Goal: Task Accomplishment & Management: Manage account settings

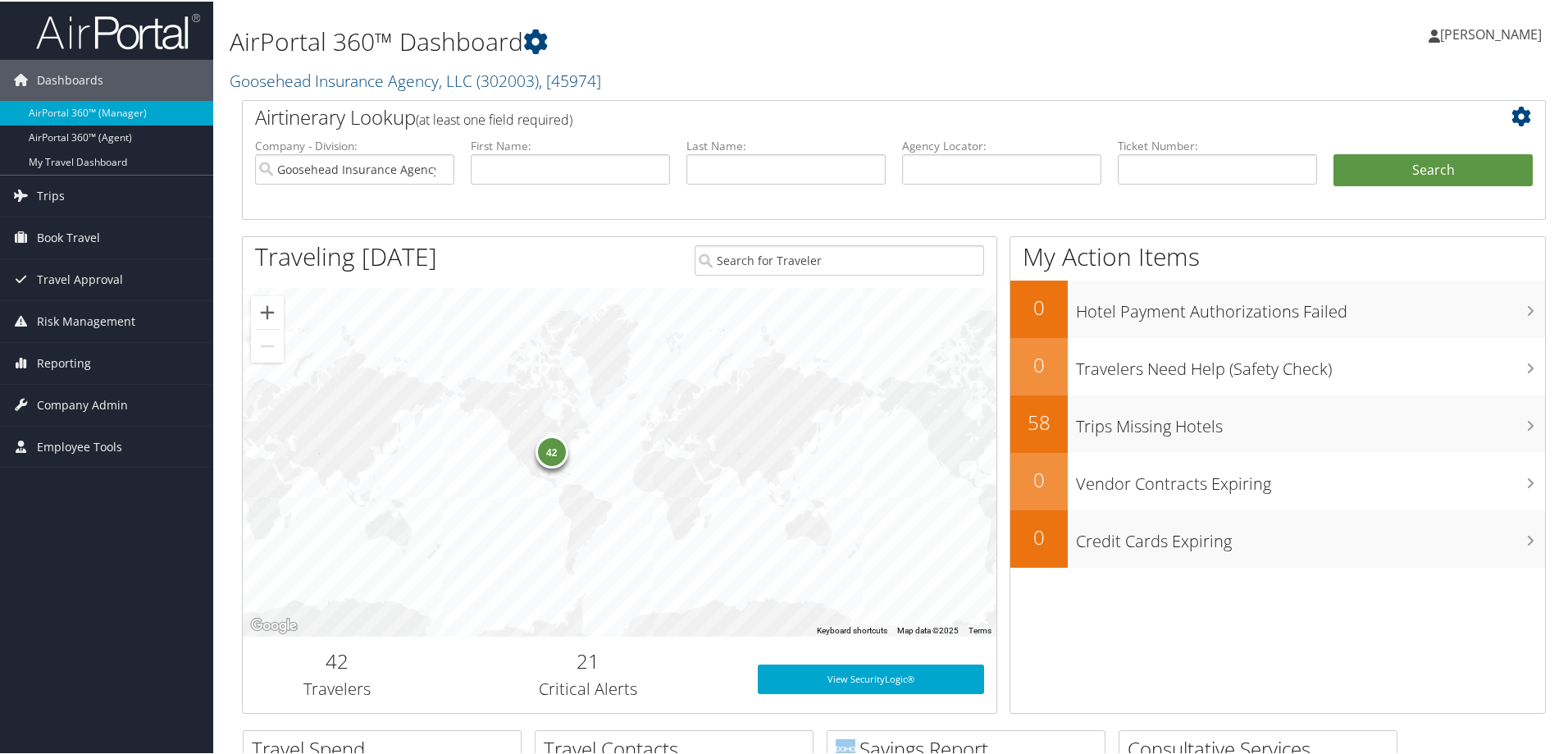
click at [708, 52] on h1 "AirPortal 360™ Dashboard" at bounding box center [672, 40] width 886 height 34
click at [348, 77] on link "Goosehead Insurance Agency, LLC ( 302003 ) , [ 45974 ]" at bounding box center [415, 79] width 371 height 22
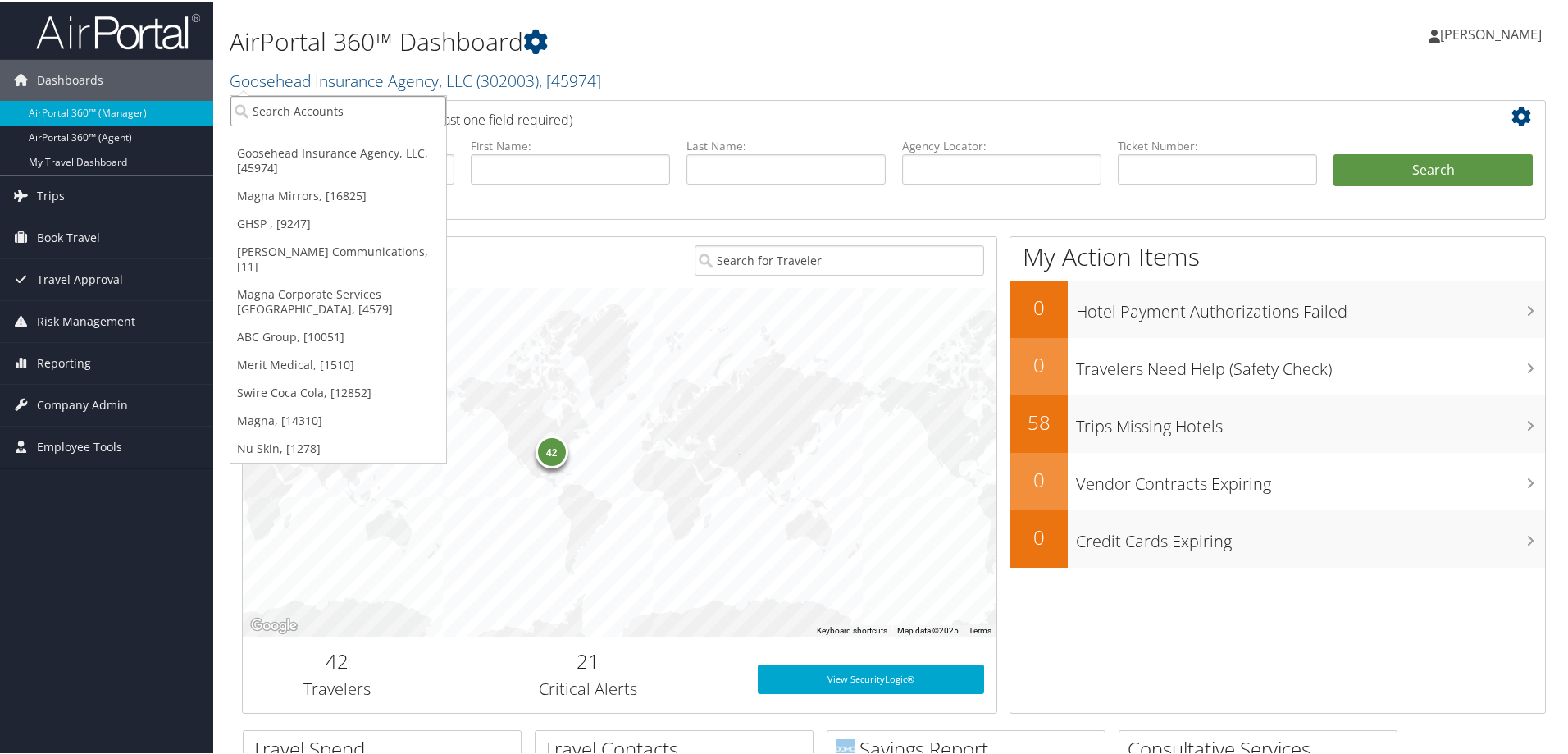
click at [327, 112] on input "search" at bounding box center [338, 110] width 216 height 30
type input "sorensojn"
click at [77, 401] on span "Company Admin" at bounding box center [82, 403] width 91 height 41
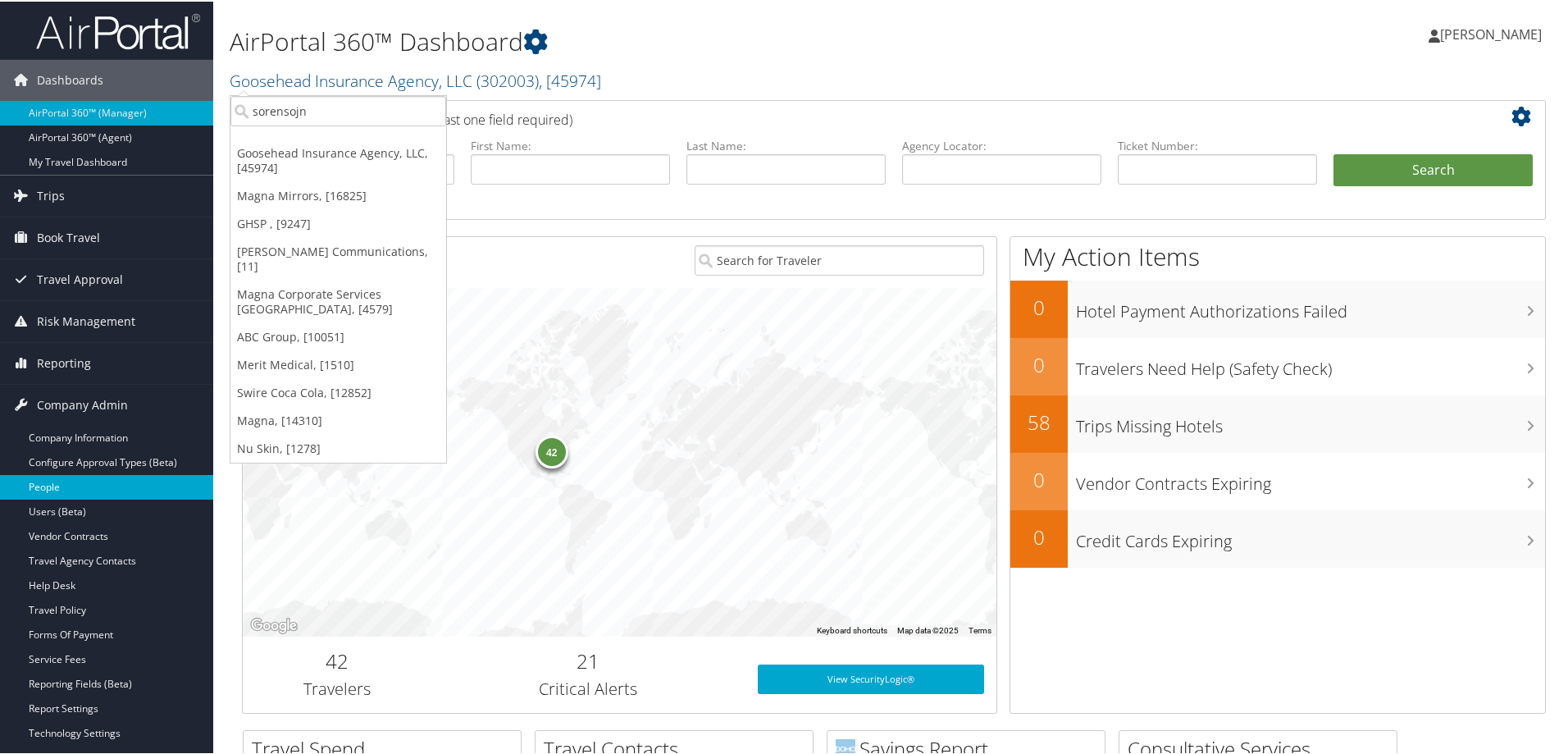
click at [63, 485] on link "People" at bounding box center [106, 485] width 213 height 25
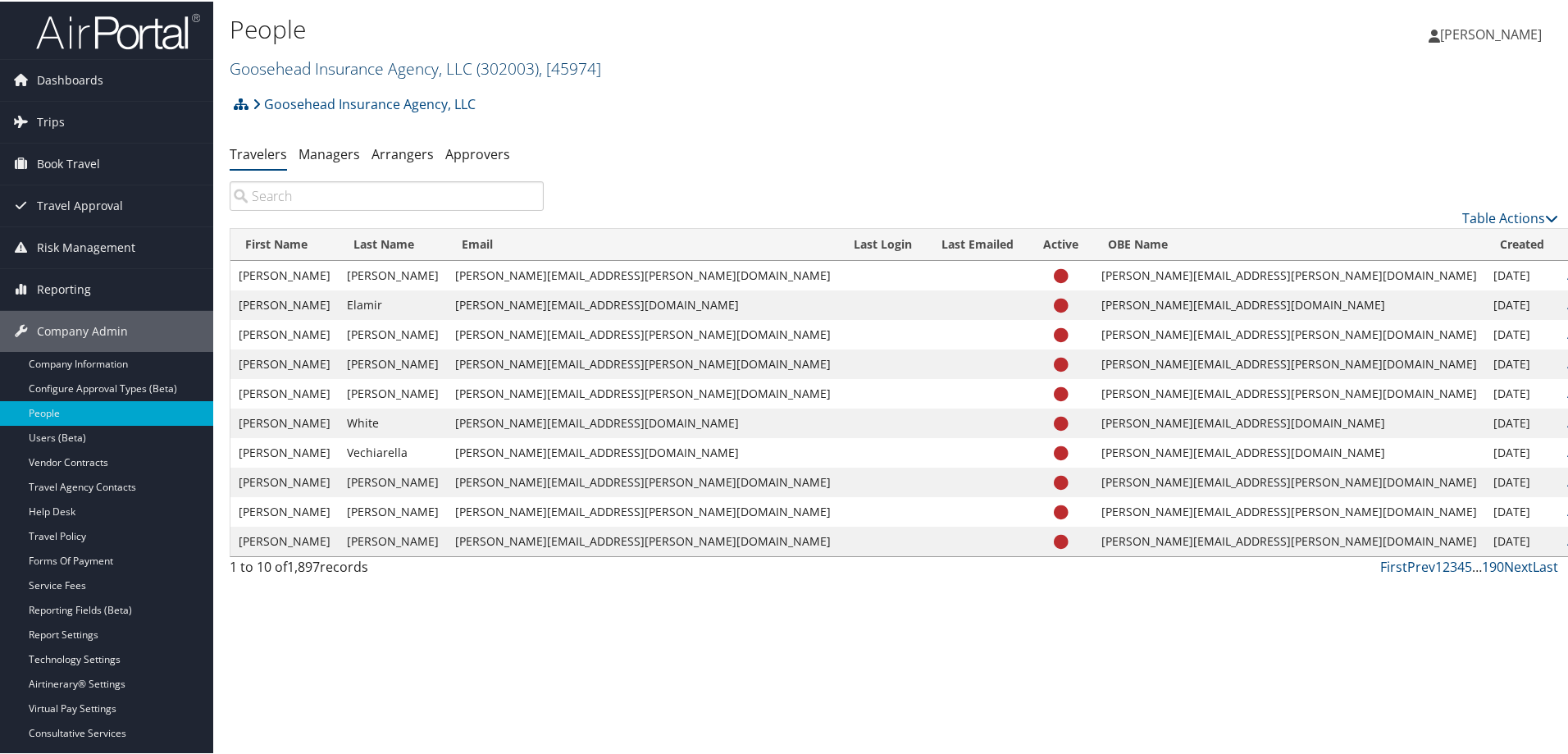
click at [349, 63] on link "Goosehead Insurance Agency, LLC ( 302003 ) , [ 45974 ]" at bounding box center [415, 66] width 371 height 22
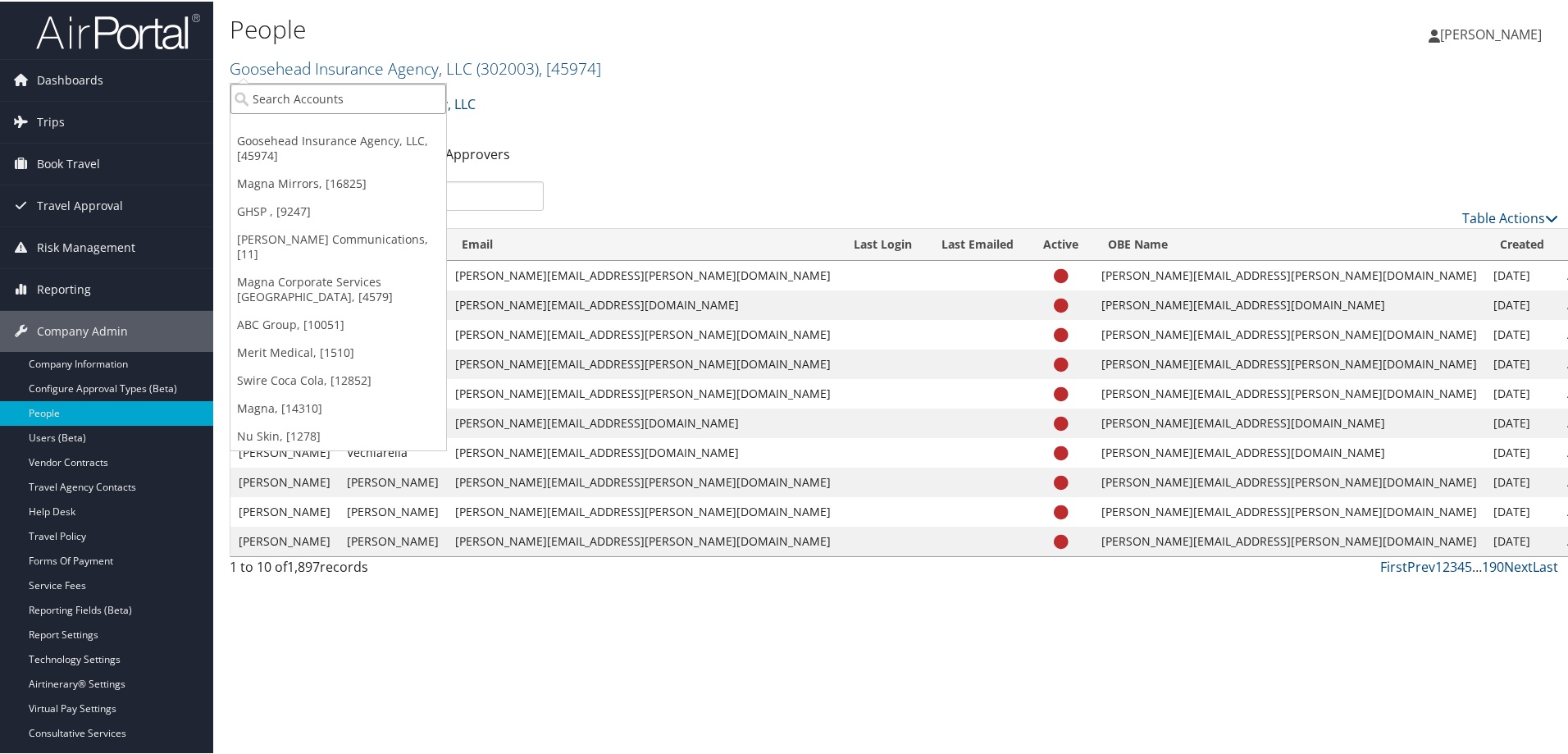
click at [316, 95] on input "search" at bounding box center [338, 98] width 216 height 30
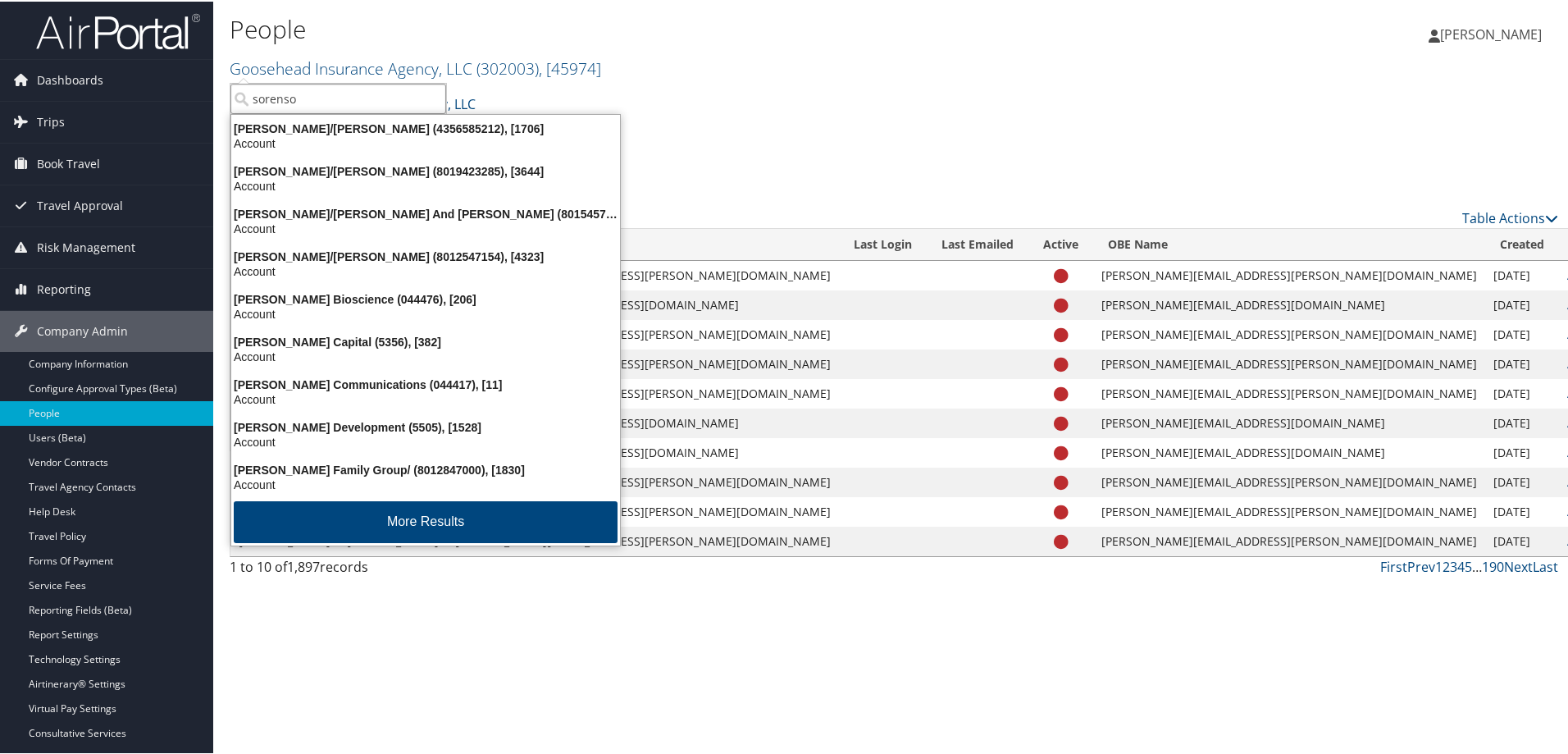
type input "sorenson"
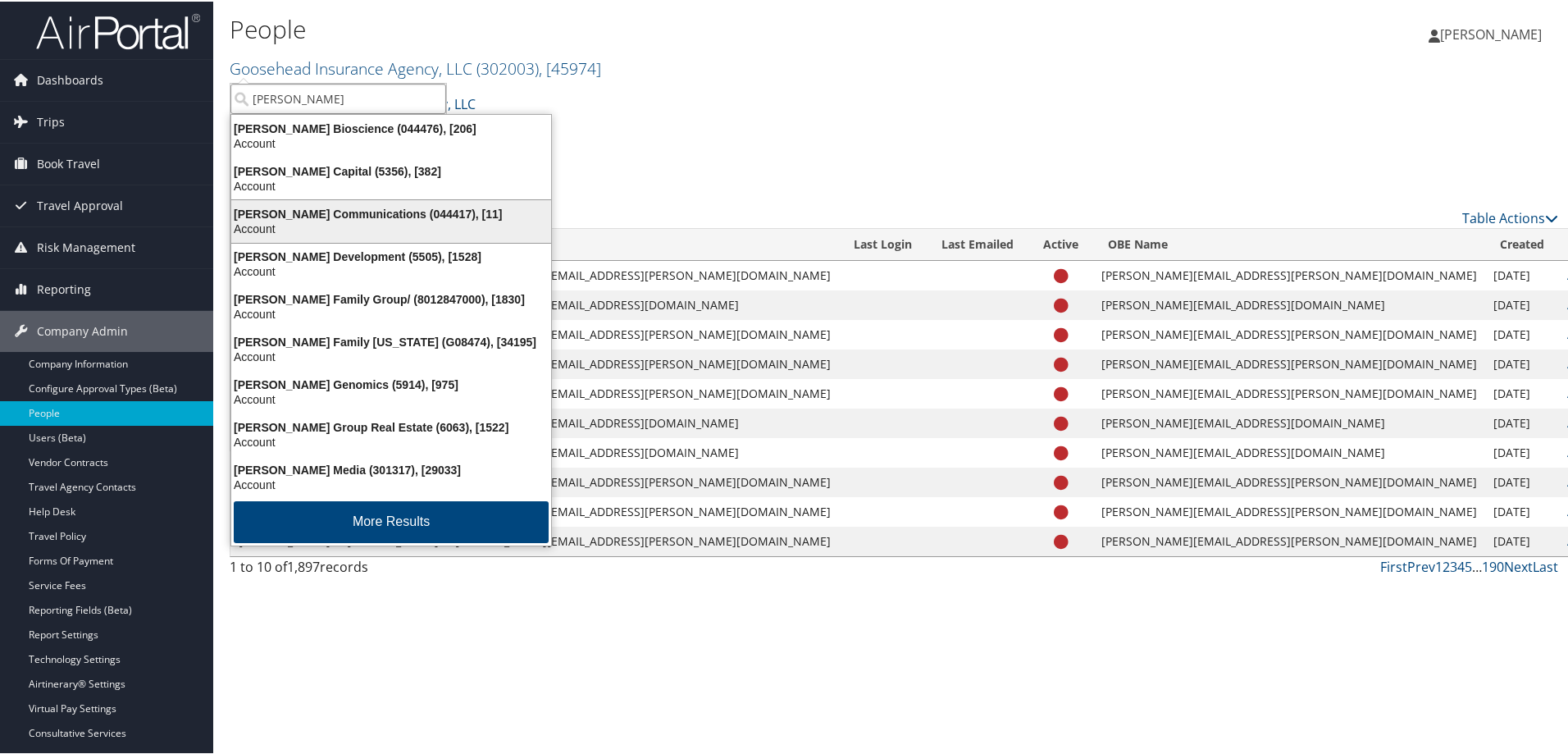
click at [351, 207] on div "Sorenson Communications (044417), [11]" at bounding box center [391, 212] width 339 height 15
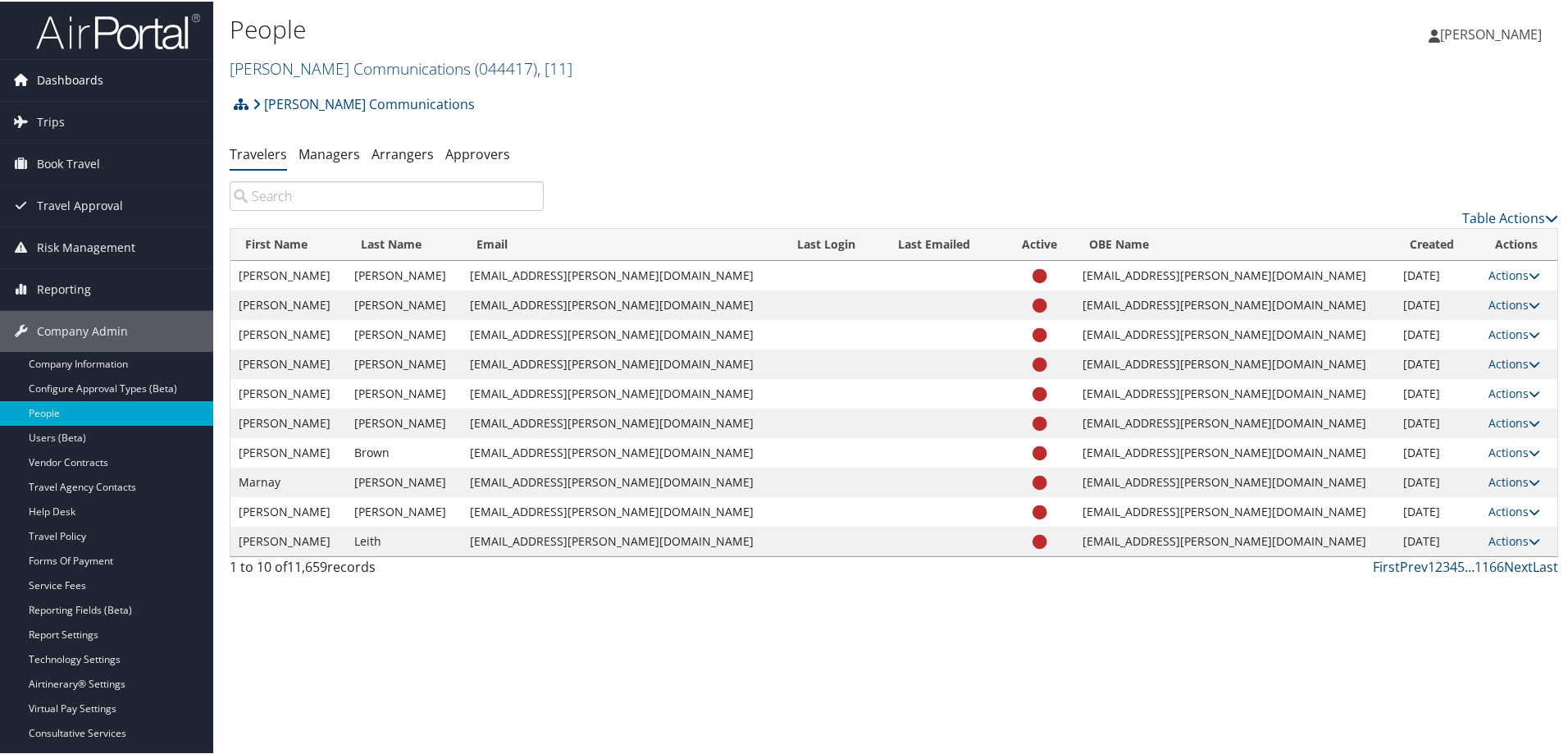
click at [81, 75] on span "Dashboards" at bounding box center [70, 78] width 66 height 41
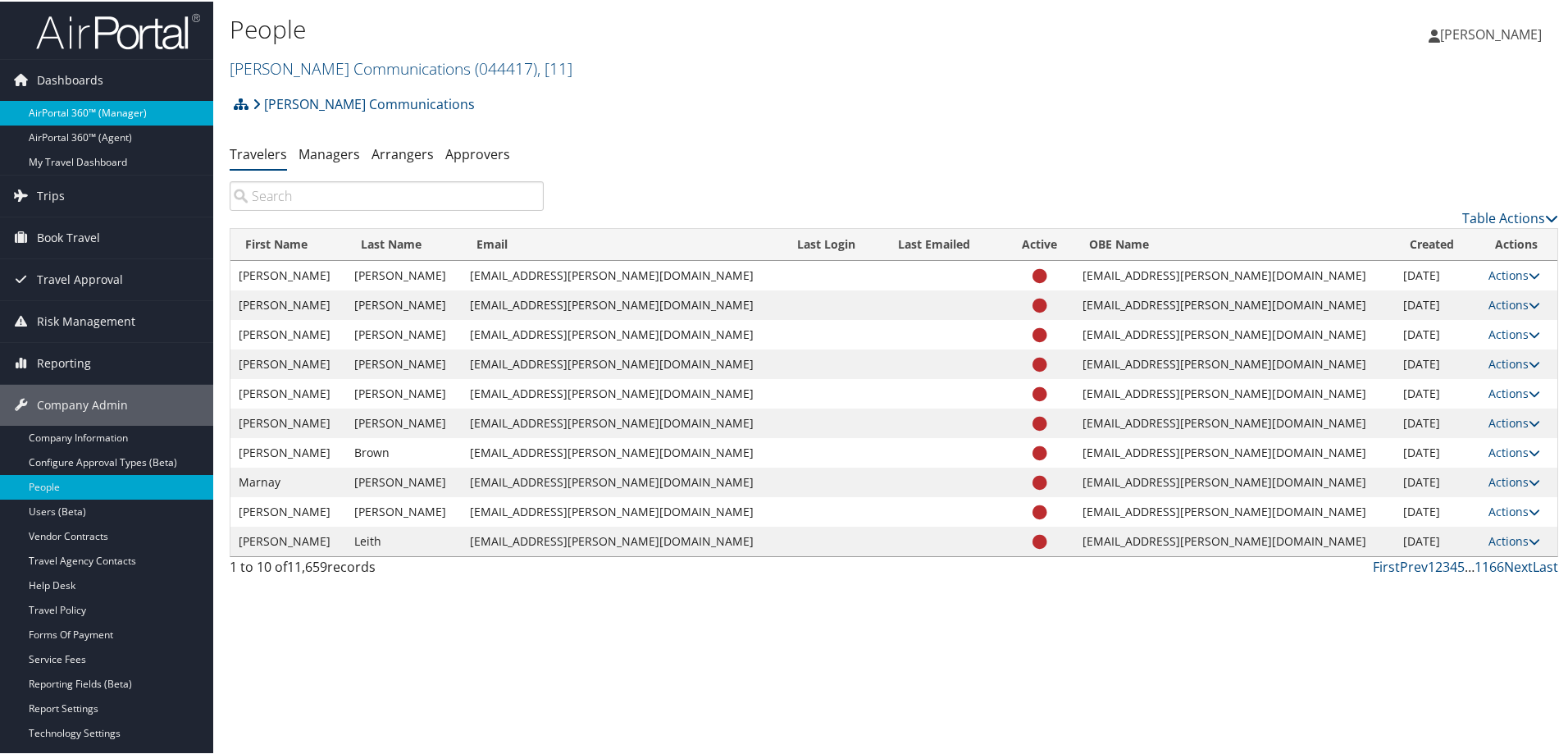
click at [97, 113] on link "AirPortal 360™ (Manager)" at bounding box center [106, 112] width 213 height 25
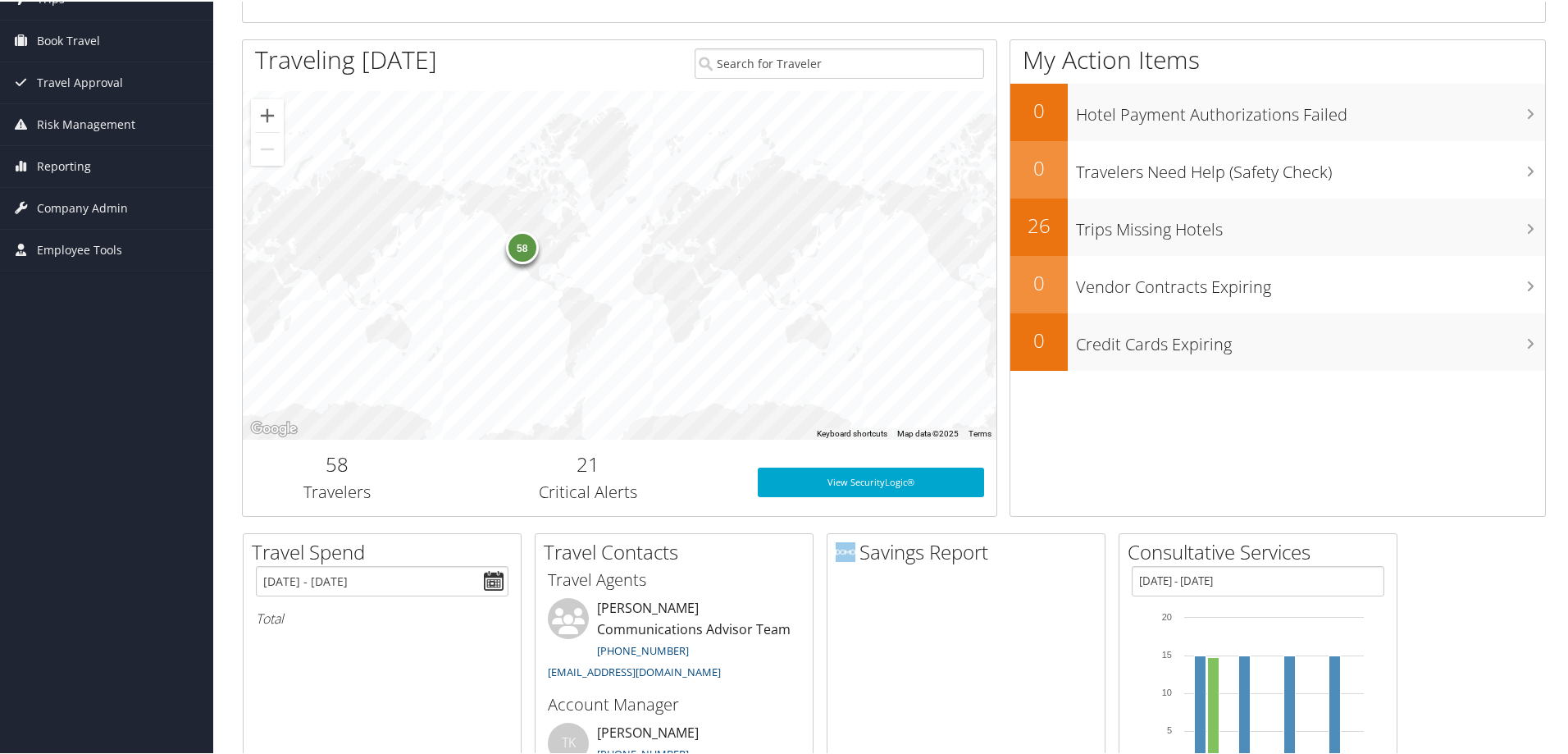
scroll to position [82, 0]
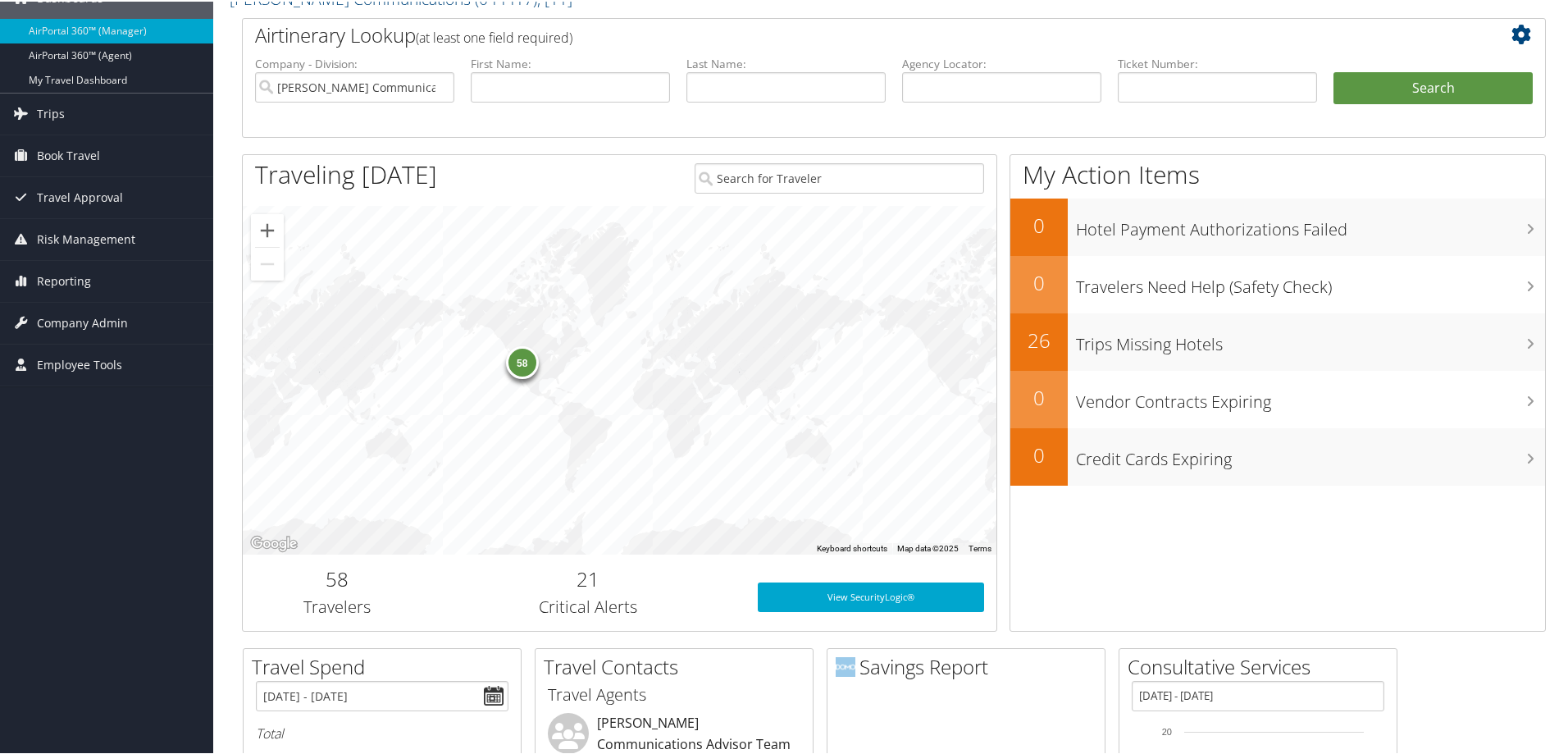
click at [646, 27] on h2 "Airtinerary Lookup (at least one field required)" at bounding box center [839, 33] width 1169 height 27
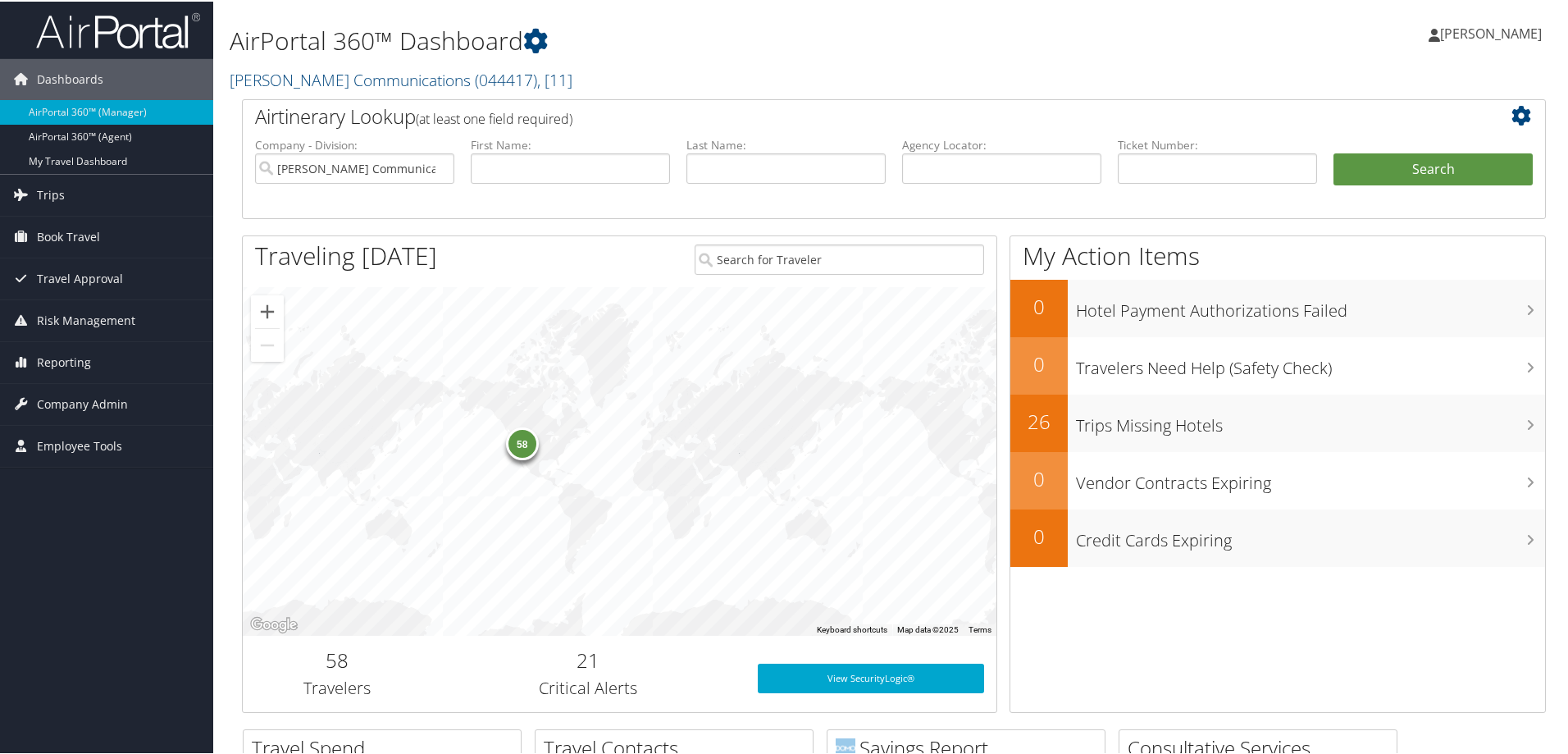
scroll to position [0, 0]
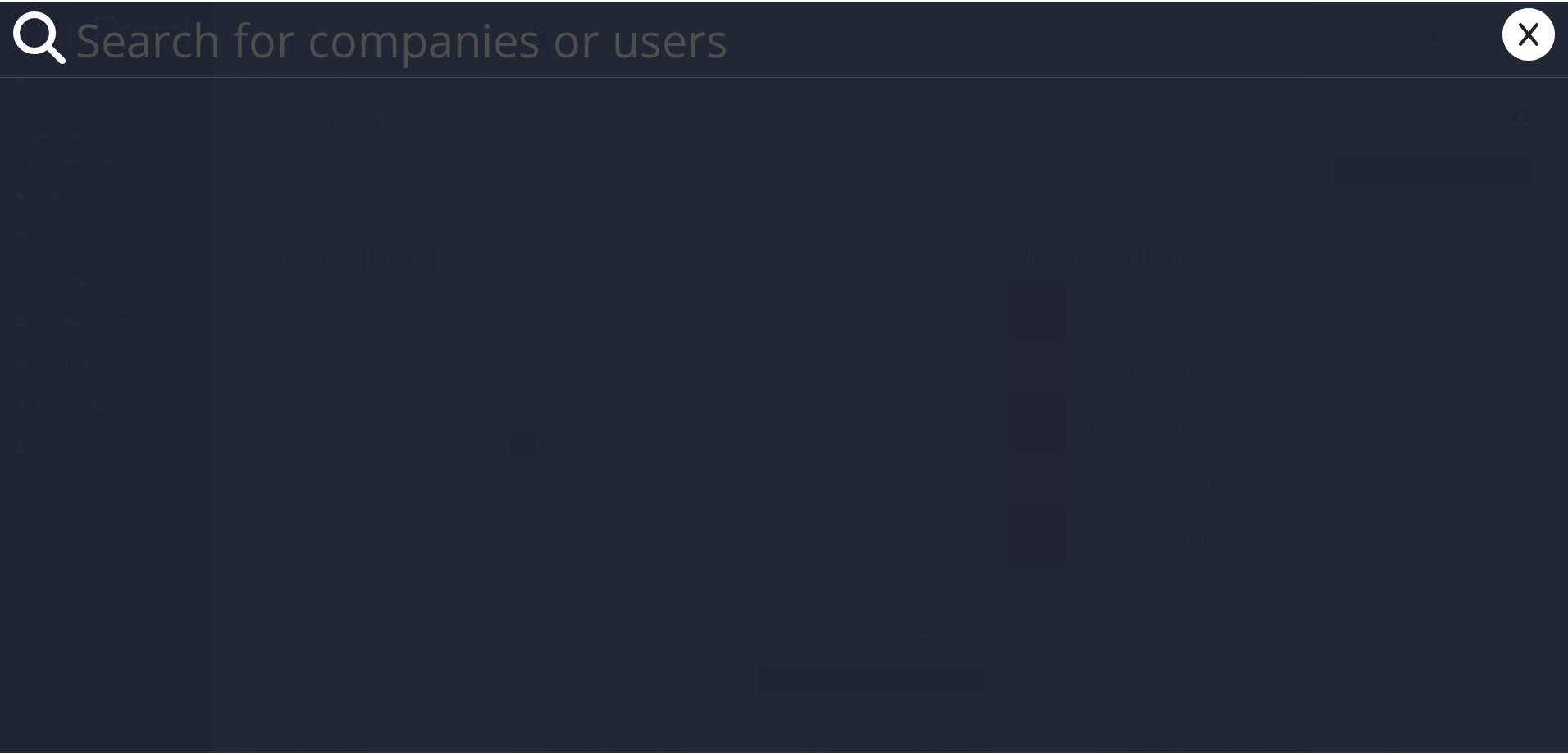
paste input "[EMAIL_ADDRESS][PERSON_NAME][DOMAIN_NAME]"
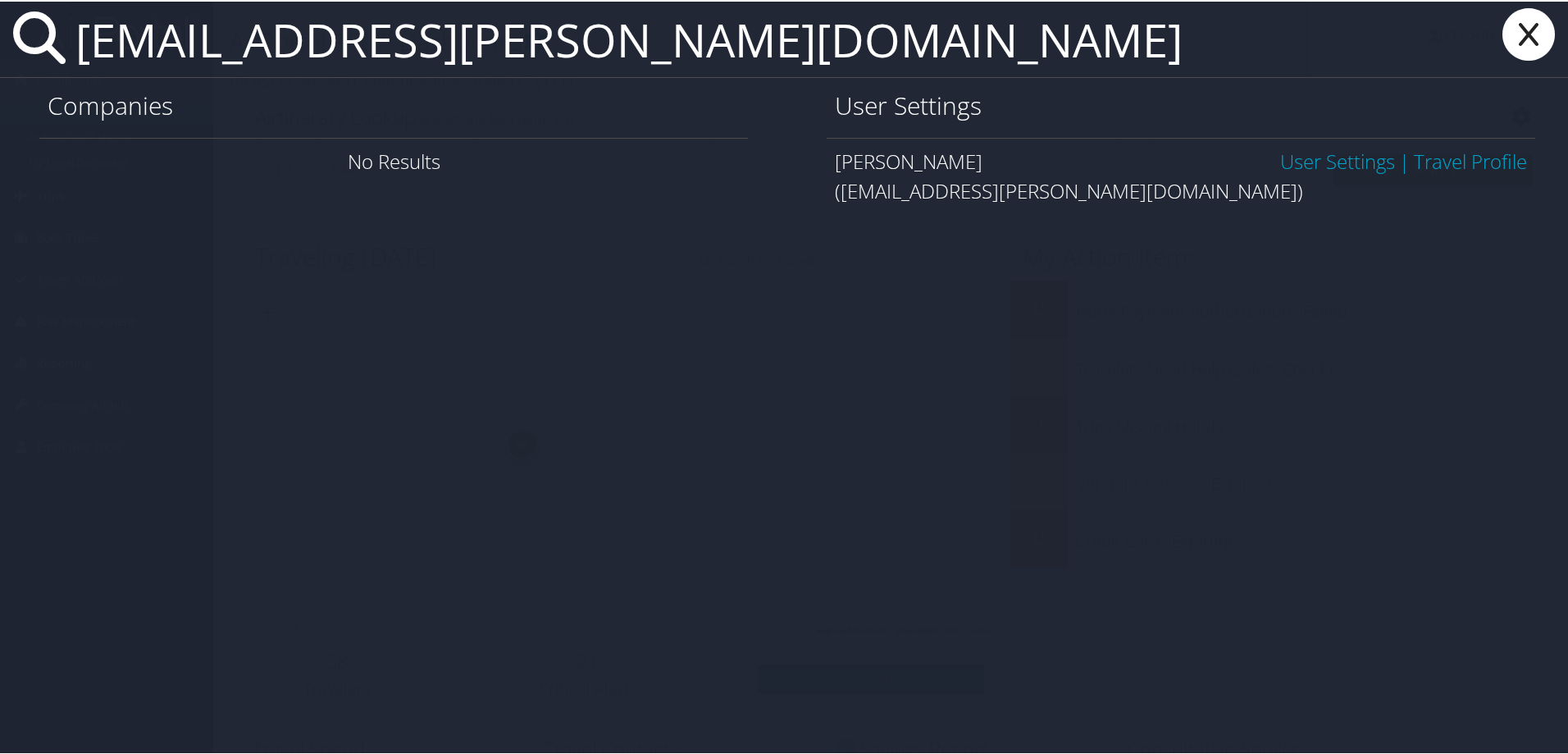
type input "[EMAIL_ADDRESS][PERSON_NAME][DOMAIN_NAME]"
click at [1322, 155] on link "User Settings" at bounding box center [1337, 159] width 115 height 27
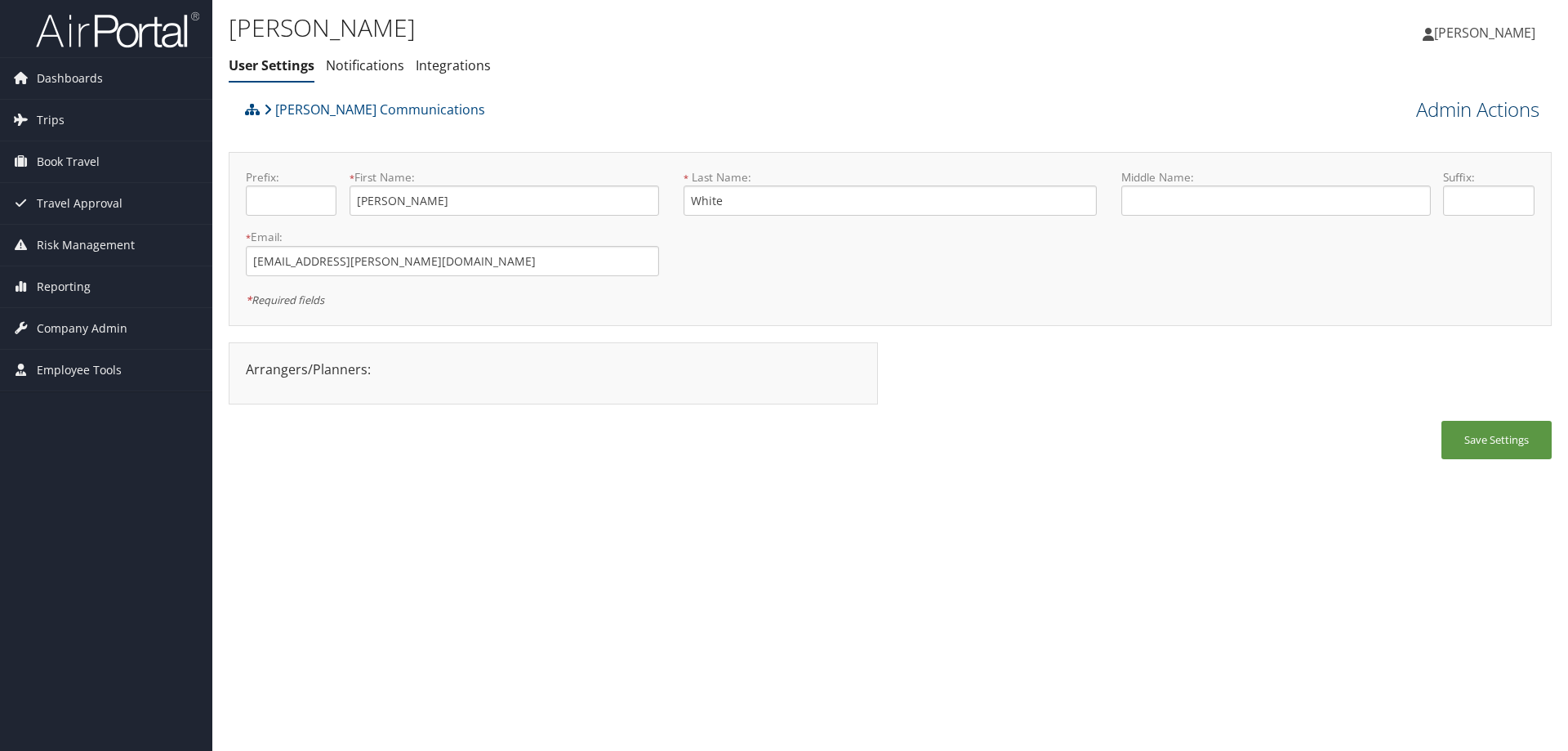
click at [1465, 112] on link "Admin Actions" at bounding box center [1477, 108] width 124 height 27
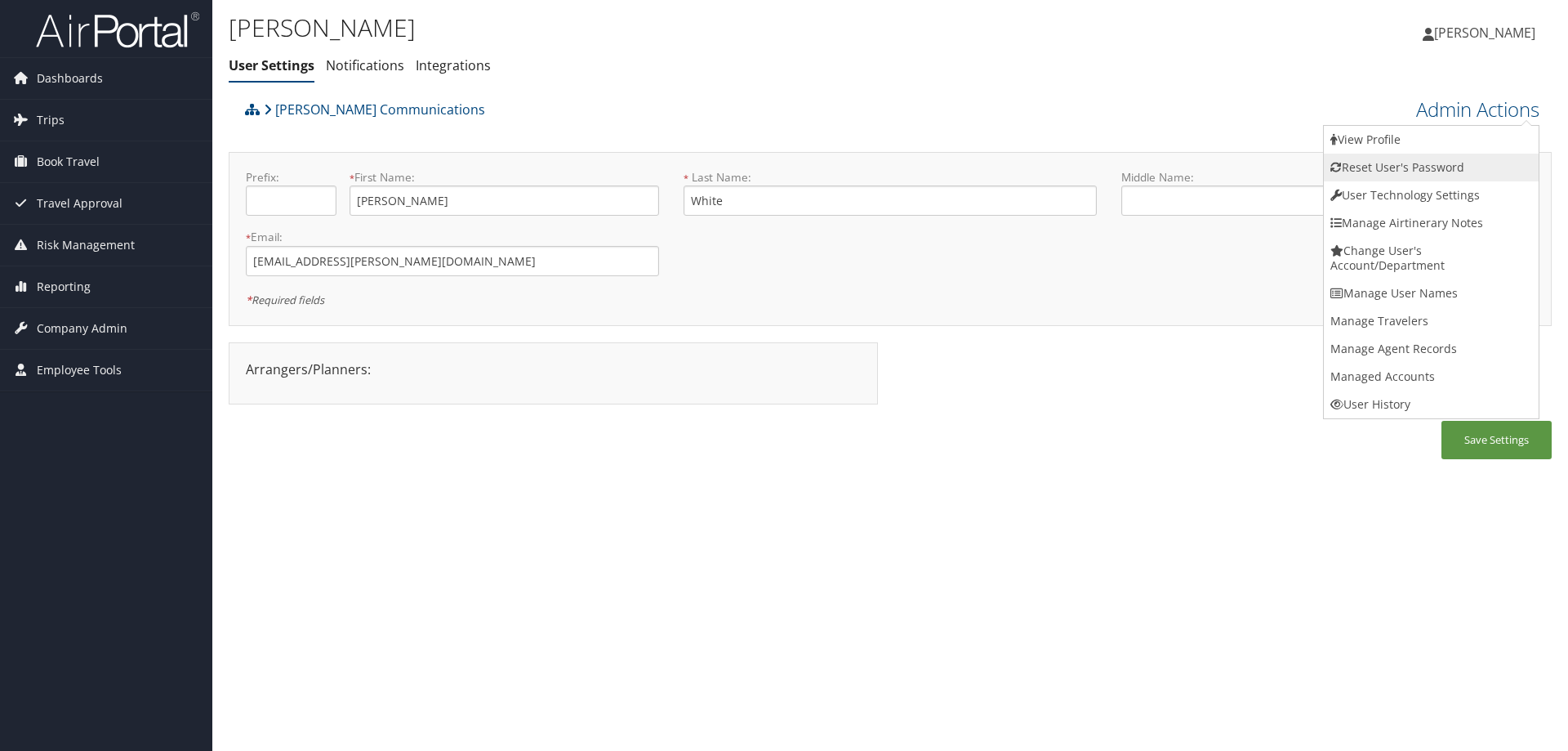
click at [1433, 157] on link "Reset User's Password" at bounding box center [1431, 167] width 215 height 27
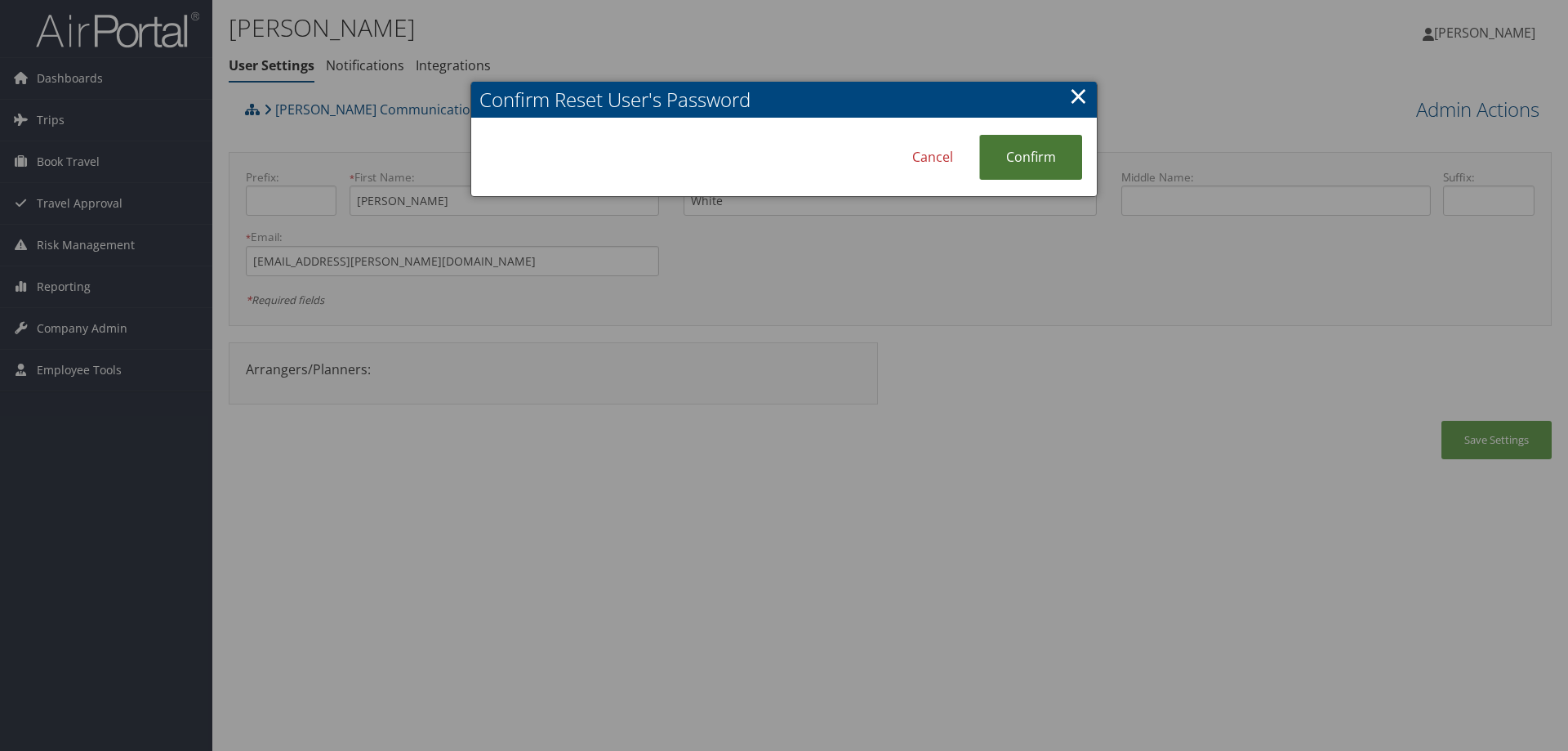
click at [1038, 152] on link "Confirm" at bounding box center [1030, 158] width 103 height 45
